Goal: Information Seeking & Learning: Learn about a topic

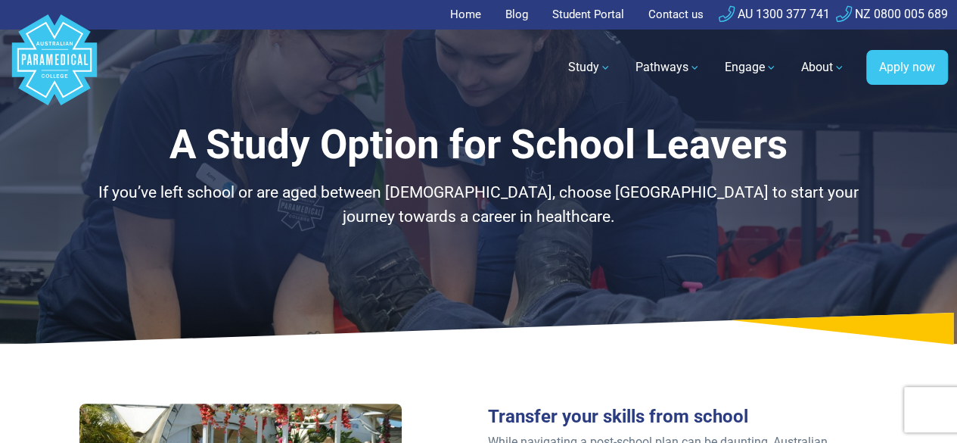
click at [124, 331] on icon at bounding box center [478, 328] width 957 height 32
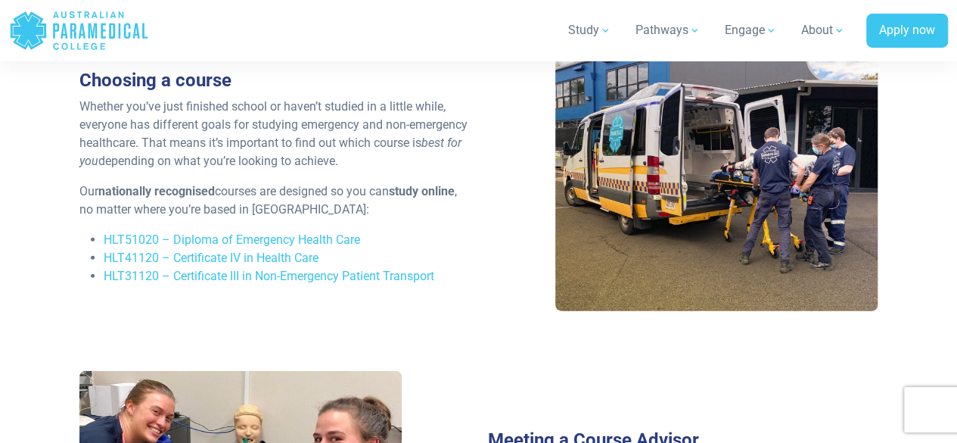
scroll to position [2120, 0]
click at [257, 269] on link "HLT31120 – Certificate III in Non-Emergency Patient Transport" at bounding box center [269, 276] width 331 height 14
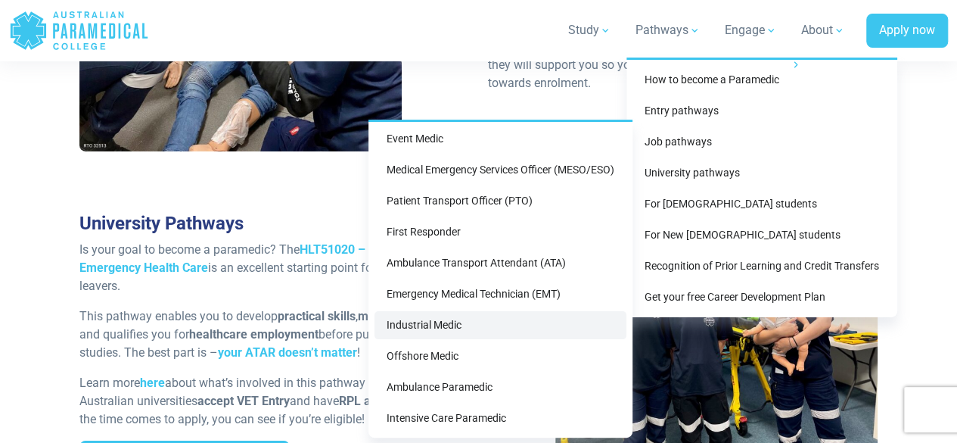
scroll to position [2791, 0]
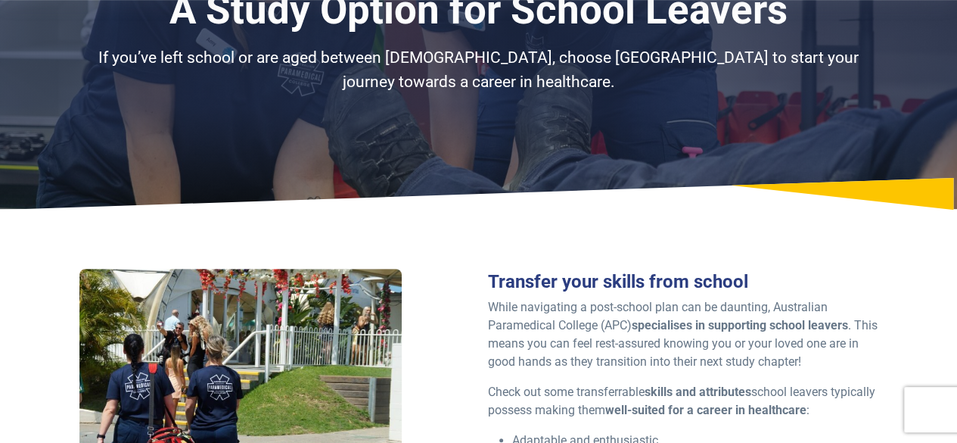
scroll to position [0, 0]
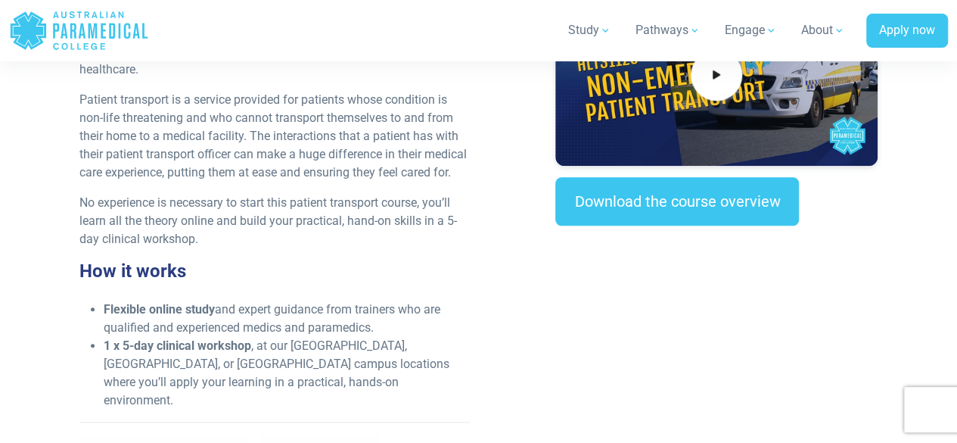
scroll to position [562, 0]
